Goal: Information Seeking & Learning: Check status

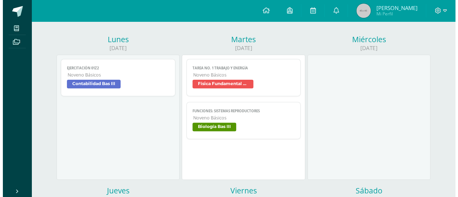
scroll to position [79, 0]
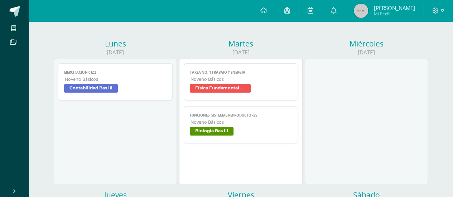
click at [248, 89] on span "Física Fundamental Bas III" at bounding box center [220, 88] width 61 height 9
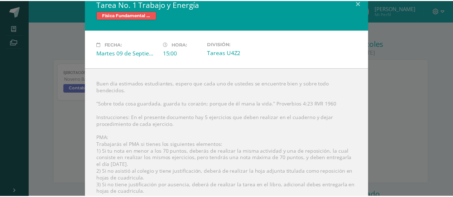
scroll to position [44, 0]
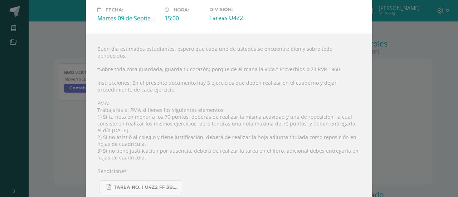
click at [431, 84] on div "Tarea No. 1 Trabajo y Energía Física Fundamental Bas III Fecha: [DATE] Hora: 15…" at bounding box center [229, 81] width 452 height 250
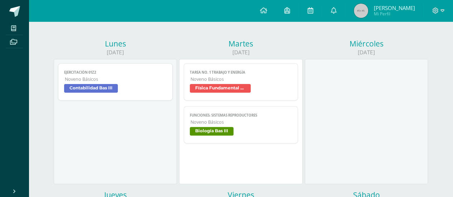
click at [369, 19] on link "[PERSON_NAME] Mi Perfil" at bounding box center [384, 10] width 78 height 21
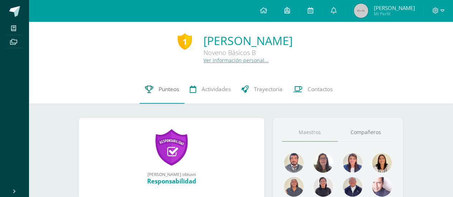
click at [158, 103] on link "Punteos" at bounding box center [162, 89] width 45 height 29
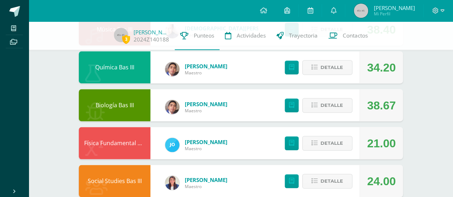
scroll to position [476, 0]
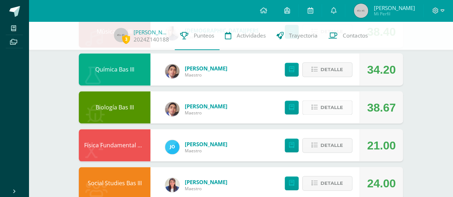
click at [310, 110] on button "Detalle" at bounding box center [327, 107] width 50 height 15
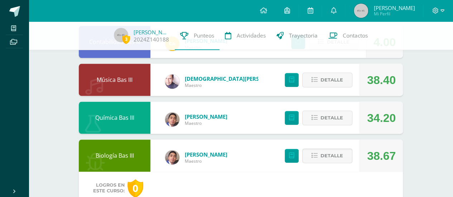
scroll to position [425, 0]
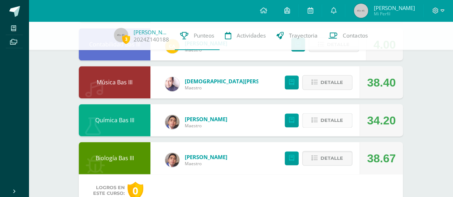
click at [320, 117] on button "Detalle" at bounding box center [327, 120] width 50 height 15
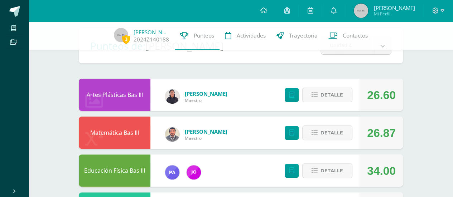
scroll to position [43, 0]
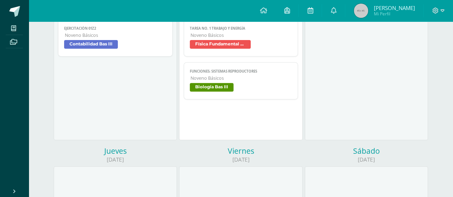
scroll to position [123, 0]
click at [222, 86] on span "Biología Bas III" at bounding box center [212, 87] width 44 height 9
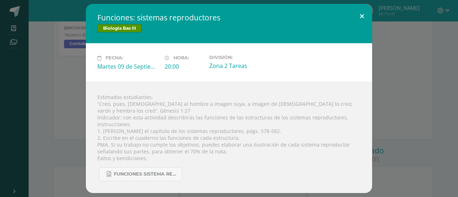
click at [360, 19] on button at bounding box center [362, 16] width 20 height 24
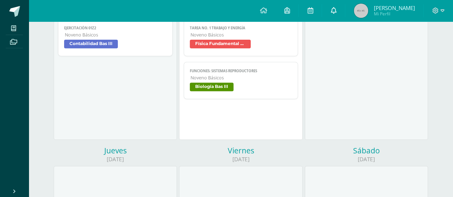
click at [336, 9] on icon at bounding box center [333, 10] width 6 height 6
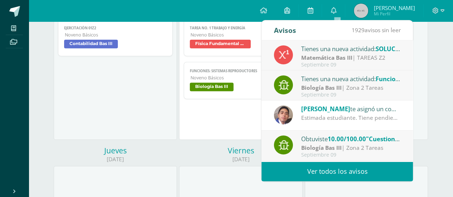
click at [328, 57] on strong "Matemática Bas III" at bounding box center [326, 58] width 51 height 8
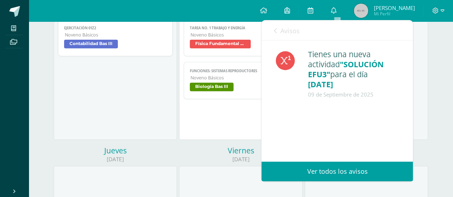
click at [276, 30] on icon at bounding box center [275, 31] width 3 height 6
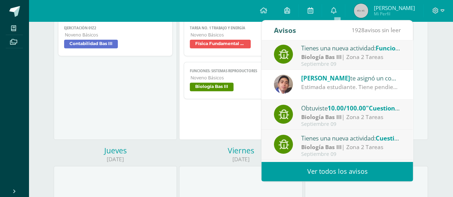
scroll to position [30, 0]
click at [309, 83] on div "Estimada estudiante. Tiene pendiente esta actividad. Se e brinda la oportunidad…" at bounding box center [350, 87] width 99 height 8
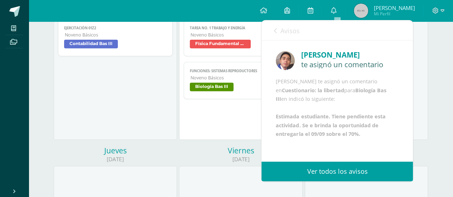
scroll to position [19, 0]
click at [273, 28] on div "Avisos 1928 avisos sin leer Avisos" at bounding box center [336, 30] width 151 height 20
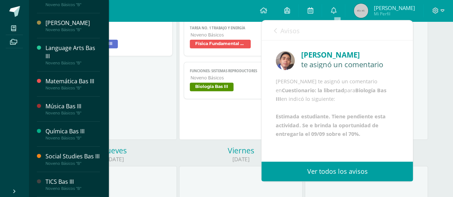
scroll to position [285, 0]
click at [60, 86] on div "Noveno Básicos "B"" at bounding box center [72, 88] width 54 height 5
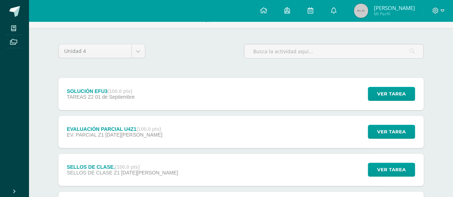
scroll to position [42, 0]
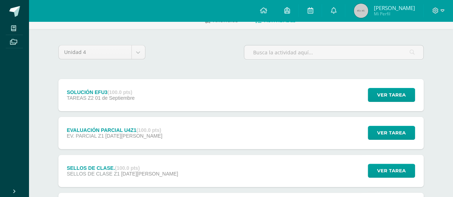
click at [165, 99] on div "SOLUCIÓN EFU3 (100.0 pts) TAREAS Z2 01 de Septiembre Ver tarea SOLUCIÓN EFU3 Ma…" at bounding box center [240, 95] width 365 height 32
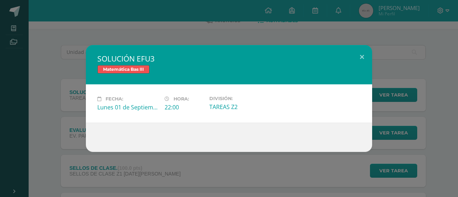
click at [175, 43] on div "SOLUCIÓN EFU3 Matemática Bas III Fecha: Lunes 01 de Septiembre Hora: 22:00 Divi…" at bounding box center [229, 98] width 458 height 197
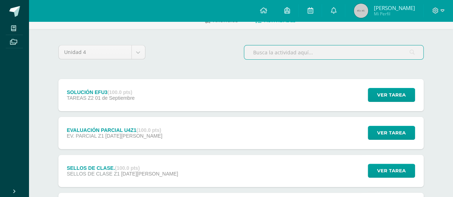
click at [284, 52] on input "text" at bounding box center [333, 52] width 179 height 14
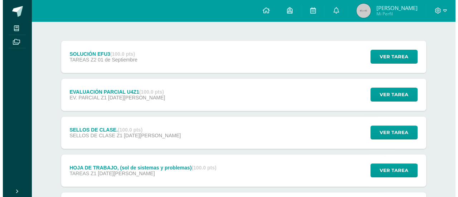
scroll to position [81, 0]
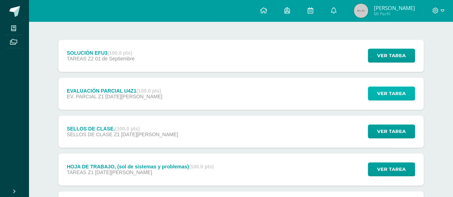
click at [382, 88] on span "Ver tarea" at bounding box center [391, 93] width 29 height 13
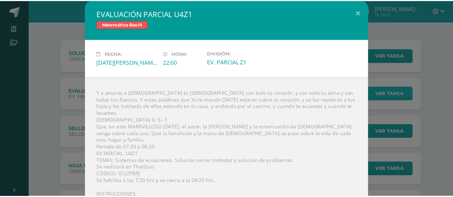
scroll to position [24, 0]
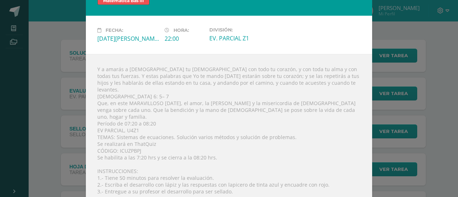
click at [400, 95] on div "EVALUACIÓN PARCIAL U4Z1 Matemática Bas III Fecha: Viernes 29 de Agosto Hora: 22…" at bounding box center [229, 94] width 452 height 236
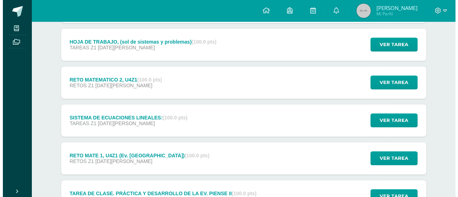
scroll to position [214, 0]
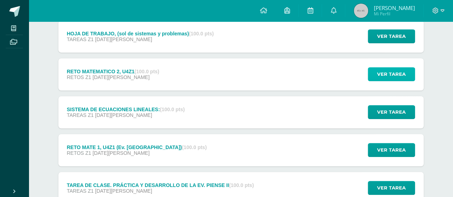
click at [378, 71] on span "Ver tarea" at bounding box center [391, 74] width 29 height 13
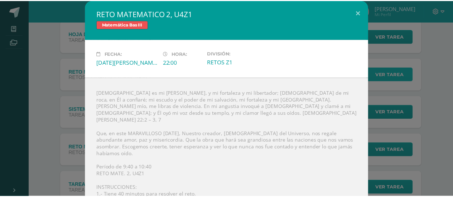
scroll to position [50, 0]
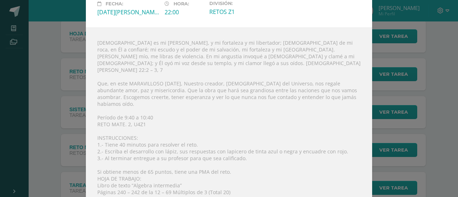
click at [419, 106] on div "RETO MATEMATICO 2, U4Z1 Matemática Bas III Fecha: Miércoles 20 de Agosto Hora: …" at bounding box center [229, 85] width 452 height 270
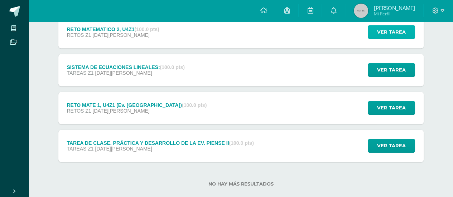
scroll to position [268, 0]
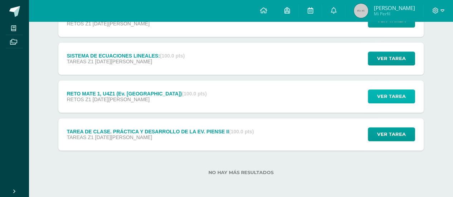
click at [379, 91] on span "Ver tarea" at bounding box center [391, 96] width 29 height 13
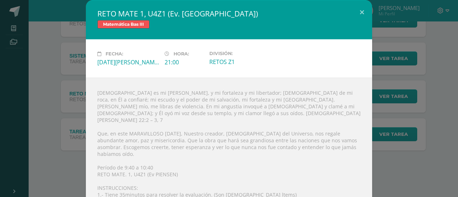
click at [449, 129] on div "RETO MATE 1, U4Z1 (Ev. PIENSEN) Matemática Bas III Fecha: Jueves 07 de Agosto H…" at bounding box center [229, 128] width 452 height 257
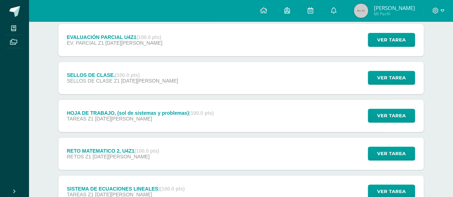
scroll to position [0, 0]
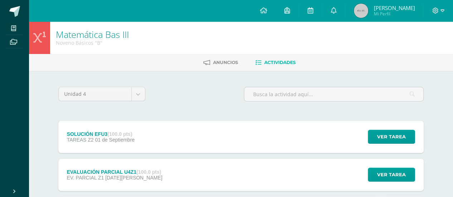
click at [361, 9] on img at bounding box center [361, 11] width 14 height 14
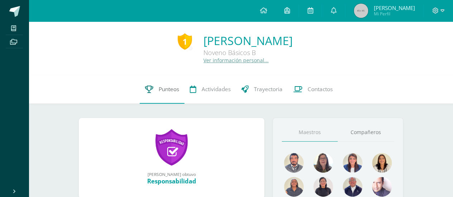
click at [169, 92] on span "Punteos" at bounding box center [169, 90] width 20 height 8
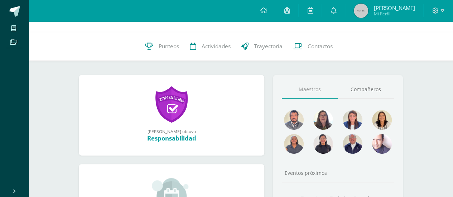
scroll to position [47, 0]
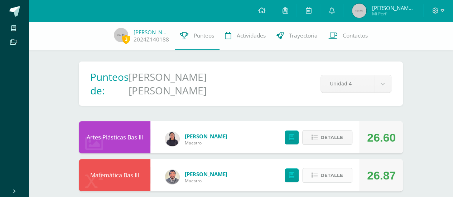
click at [316, 168] on button "Detalle" at bounding box center [327, 175] width 50 height 15
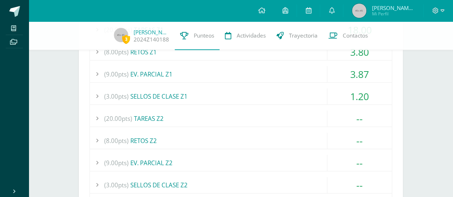
scroll to position [211, 0]
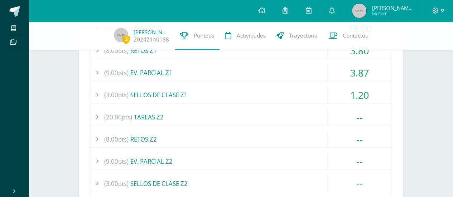
click at [185, 132] on div "(8.00pts) RETOS Z2" at bounding box center [241, 139] width 302 height 16
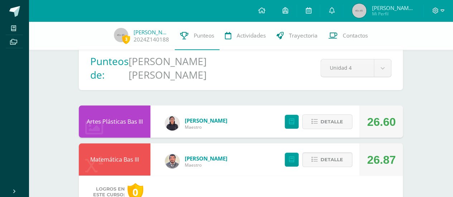
scroll to position [0, 0]
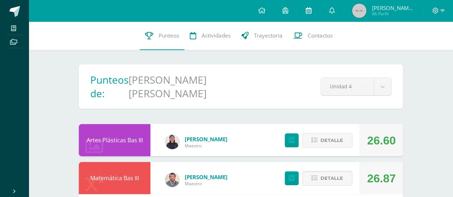
click at [311, 15] on link at bounding box center [308, 10] width 23 height 21
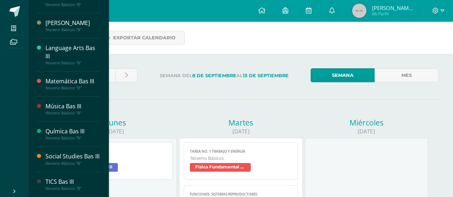
scroll to position [285, 0]
click at [72, 77] on div "Matemática Bas III" at bounding box center [72, 81] width 54 height 8
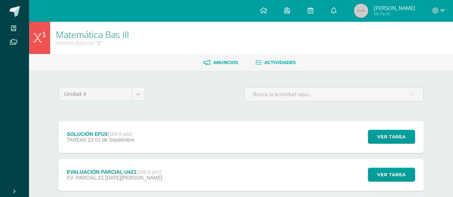
click at [210, 59] on link "Anuncios" at bounding box center [220, 62] width 35 height 11
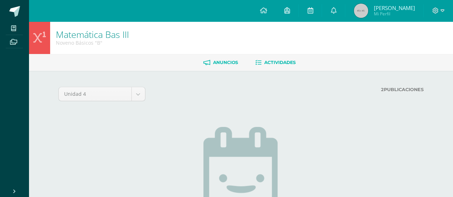
click at [281, 63] on span "Actividades" at bounding box center [279, 62] width 31 height 5
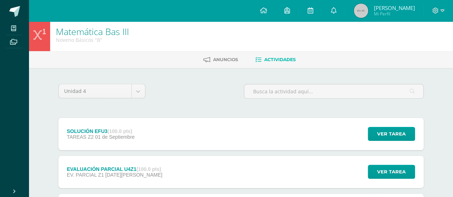
scroll to position [14, 0]
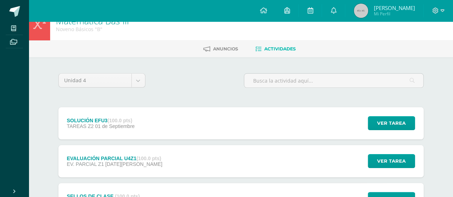
click at [371, 7] on span "[PERSON_NAME] Mi Perfil" at bounding box center [384, 11] width 64 height 14
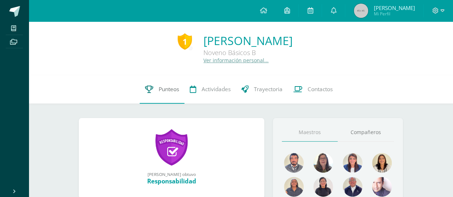
click at [153, 91] on link "Punteos" at bounding box center [162, 89] width 45 height 29
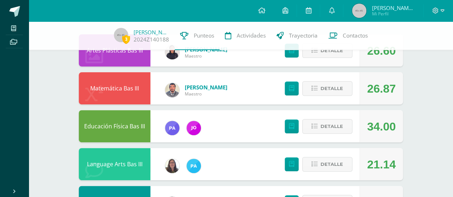
scroll to position [87, 0]
click at [338, 82] on span "Detalle" at bounding box center [331, 88] width 23 height 13
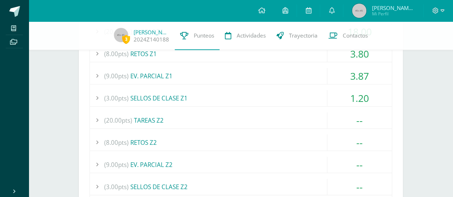
scroll to position [212, 0]
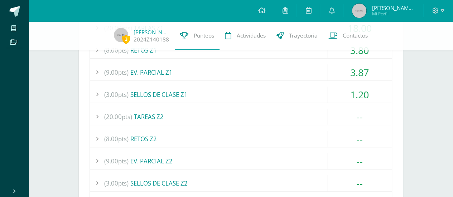
click at [152, 131] on div "(8.00pts) RETOS Z2" at bounding box center [241, 139] width 302 height 16
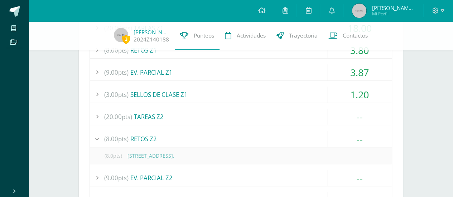
click at [113, 109] on span "(20.00pts)" at bounding box center [118, 117] width 28 height 16
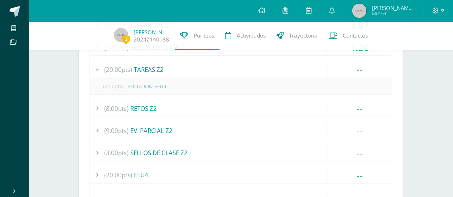
scroll to position [260, 0]
click at [180, 122] on div "(9.00pts) EV. PARCIAL Z2" at bounding box center [241, 130] width 302 height 16
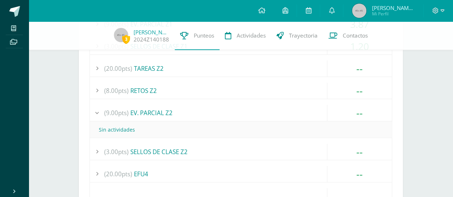
click at [179, 144] on div "(3.00pts) SELLOS DE CLASE Z2" at bounding box center [241, 152] width 302 height 16
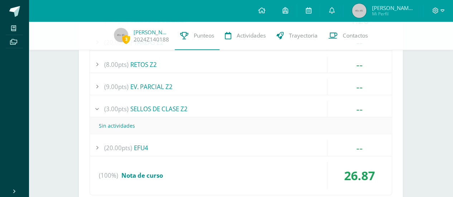
scroll to position [294, 0]
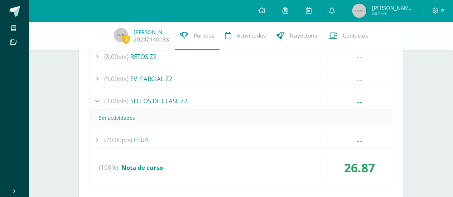
click at [187, 132] on div "(20.00pts) EFU4" at bounding box center [241, 140] width 302 height 16
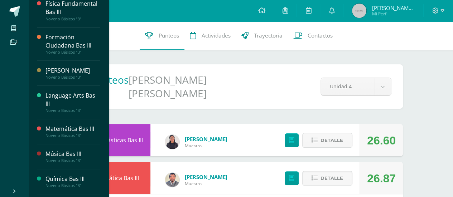
scroll to position [226, 0]
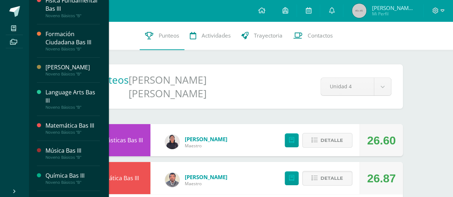
click at [52, 130] on div "Matemática Bas III" at bounding box center [72, 126] width 54 height 8
